Goal: Task Accomplishment & Management: Manage account settings

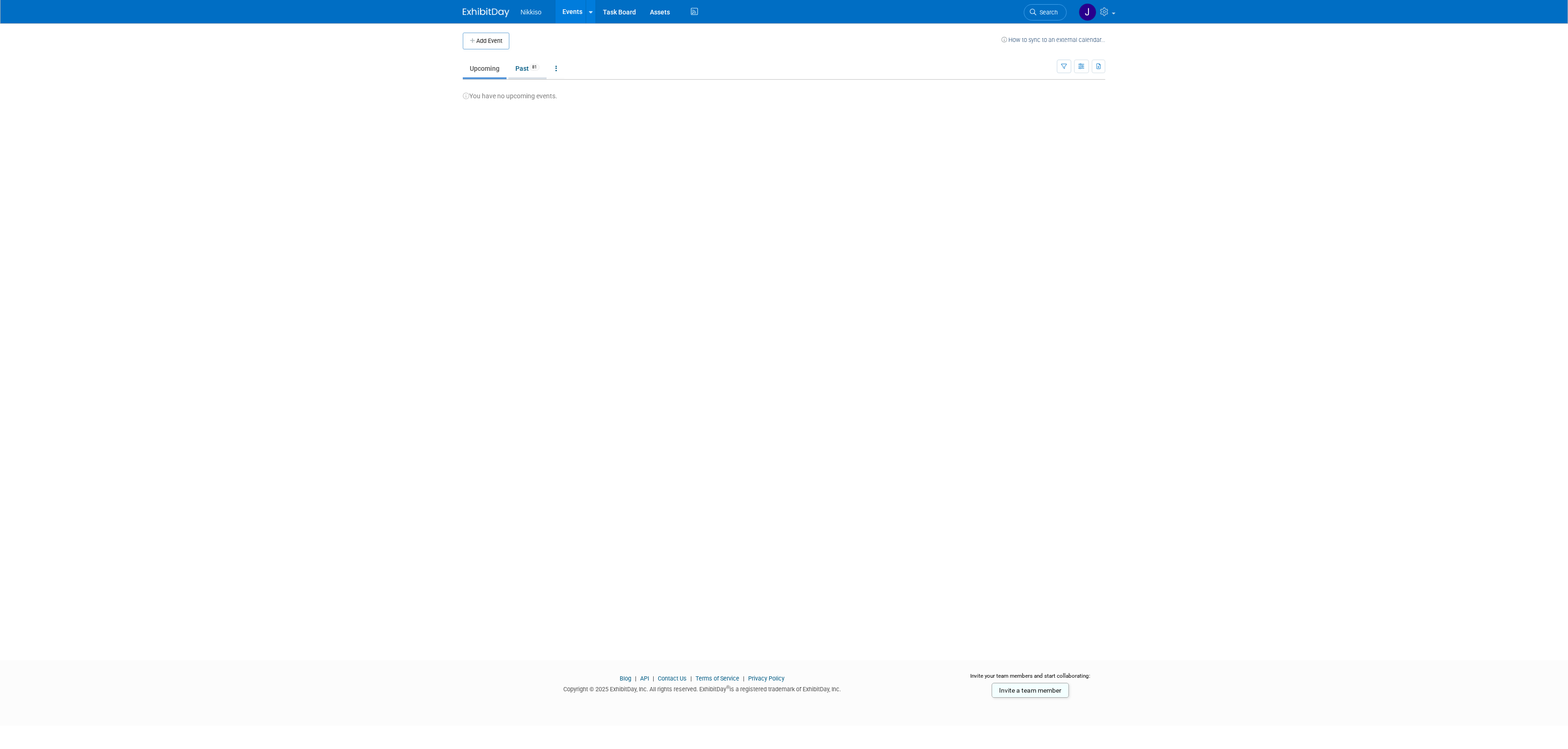
click at [522, 67] on link "Past 81" at bounding box center [527, 68] width 38 height 18
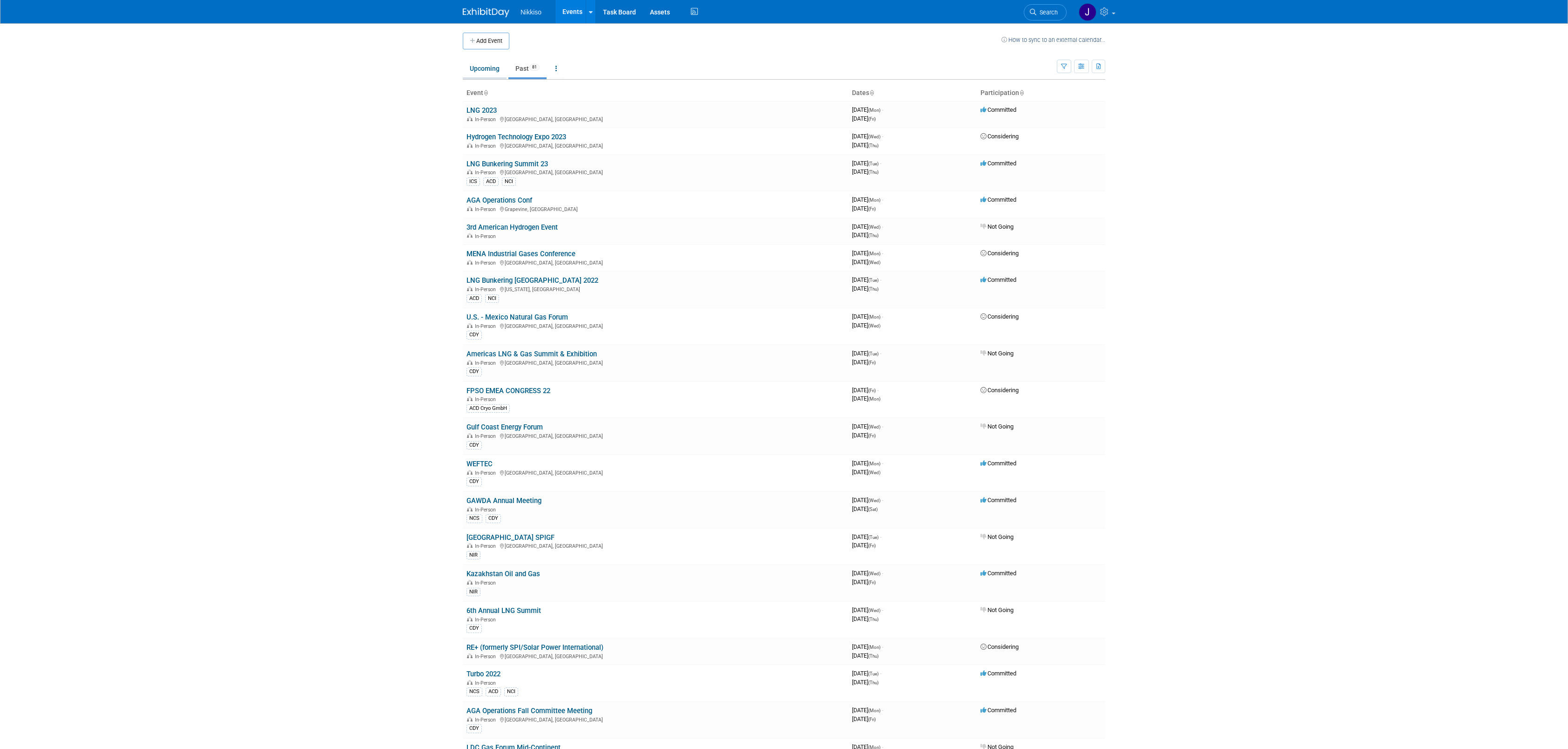
click at [485, 66] on link "Upcoming" at bounding box center [485, 68] width 44 height 18
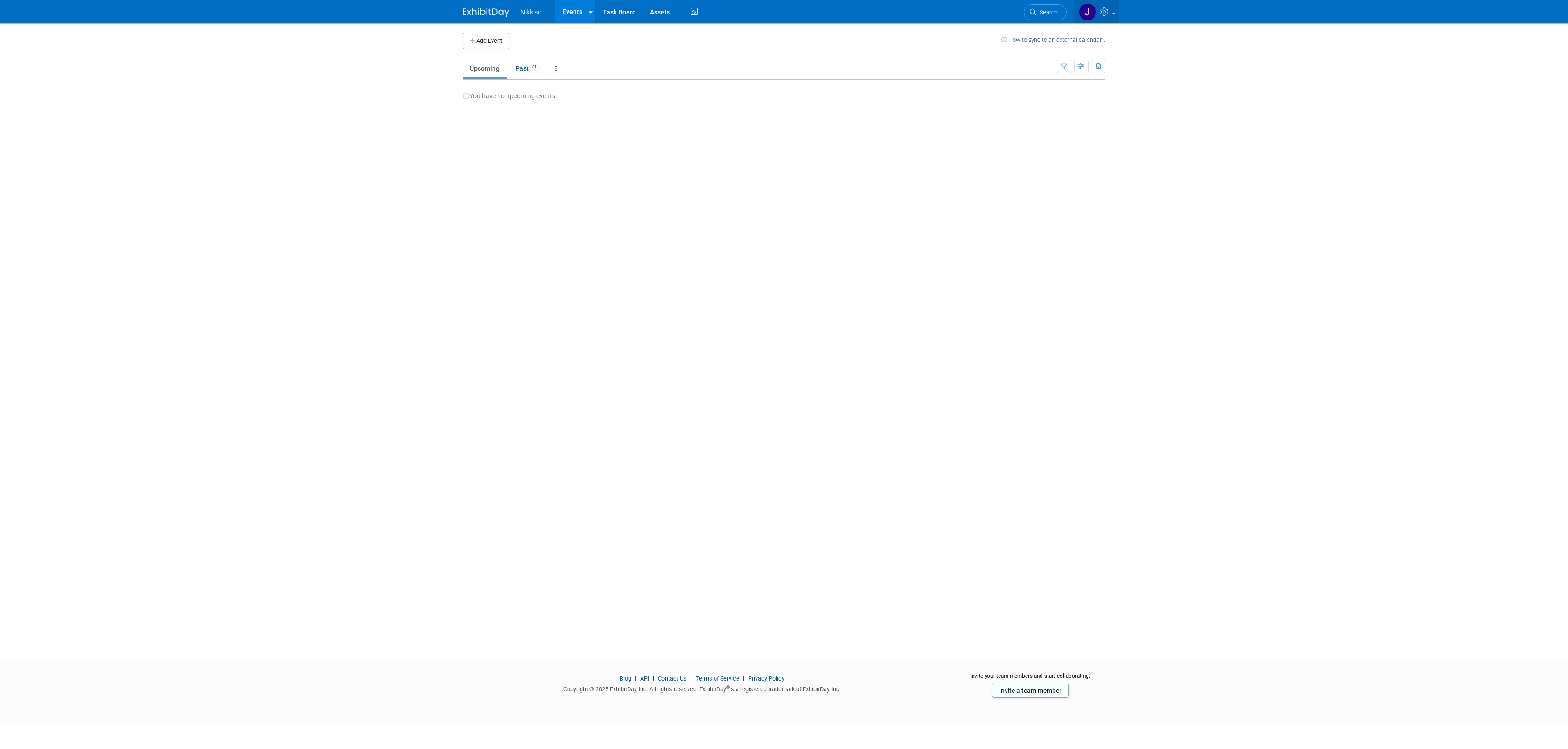
click at [1114, 13] on span at bounding box center [1113, 13] width 4 height 2
click at [1032, 219] on link "Sign out" at bounding box center [1064, 217] width 110 height 13
